Goal: Task Accomplishment & Management: Manage account settings

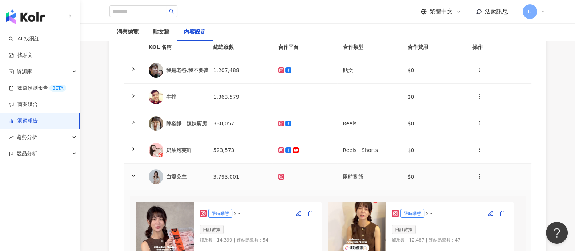
scroll to position [91, 0]
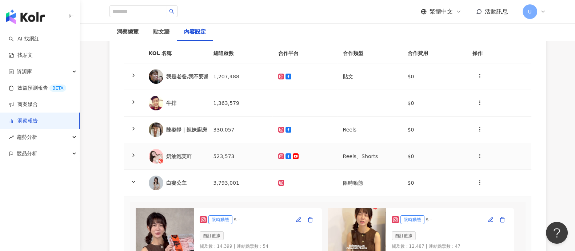
click at [133, 155] on icon at bounding box center [134, 155] width 6 height 6
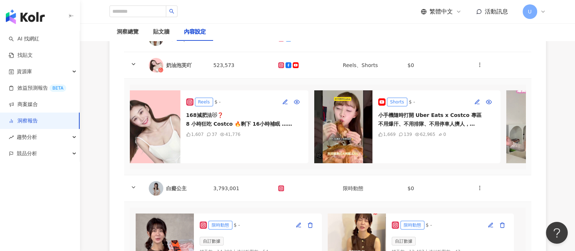
scroll to position [0, 193]
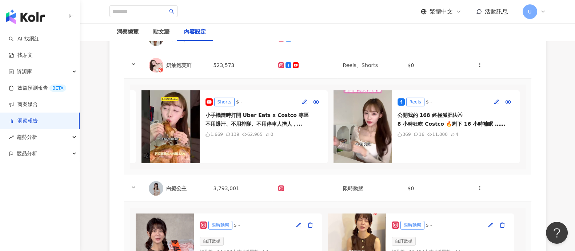
click at [541, 15] on div "U" at bounding box center [533, 11] width 23 height 15
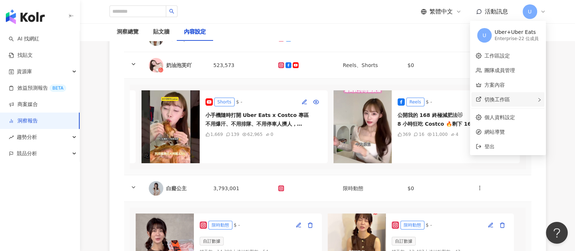
click at [520, 102] on div "切換工作區" at bounding box center [507, 99] width 73 height 15
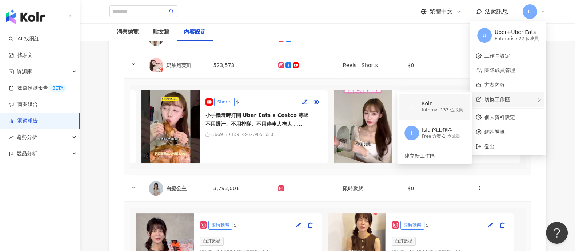
click at [456, 101] on div "Kolr" at bounding box center [442, 103] width 41 height 7
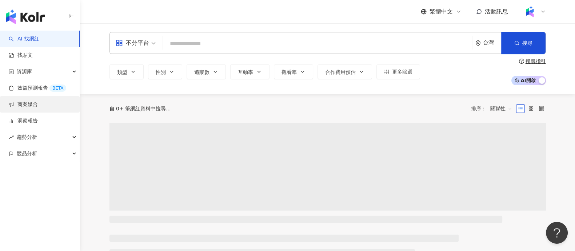
click at [38, 108] on link "商案媒合" at bounding box center [23, 104] width 29 height 7
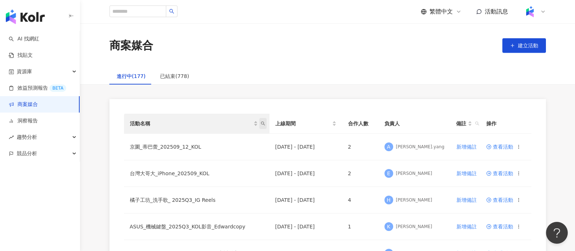
click at [264, 126] on span "活動名稱" at bounding box center [262, 123] width 7 height 11
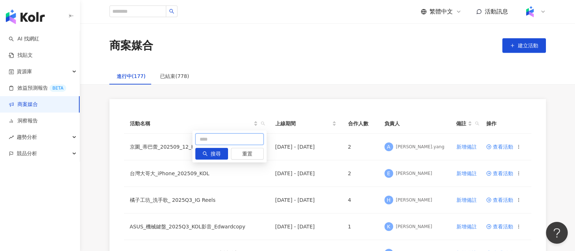
click at [204, 140] on input "text" at bounding box center [229, 139] width 68 height 12
type input "*"
type input "**"
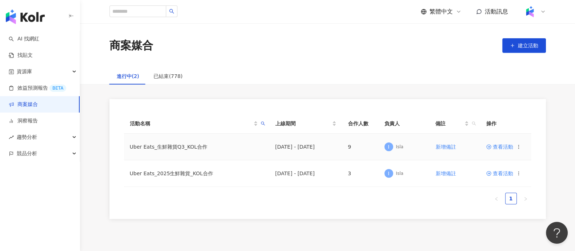
click at [500, 147] on span "查看活動" at bounding box center [499, 146] width 27 height 5
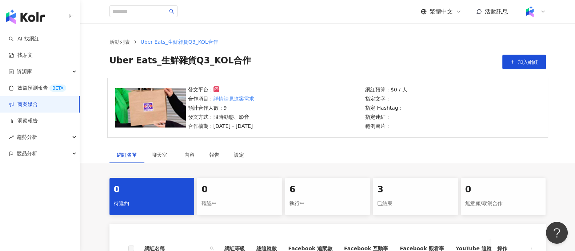
click at [307, 214] on div "6 執行中" at bounding box center [327, 195] width 85 height 37
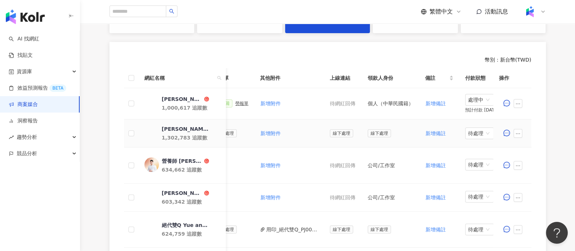
scroll to position [0, 327]
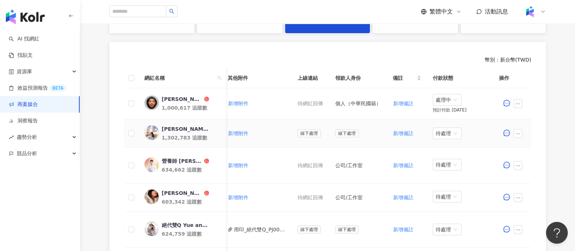
click at [522, 132] on span at bounding box center [520, 133] width 12 height 9
click at [520, 132] on icon "ellipsis" at bounding box center [518, 133] width 5 height 5
click at [529, 23] on span "新增附件" at bounding box center [529, 21] width 20 height 6
